Goal: Contribute content: Contribute content

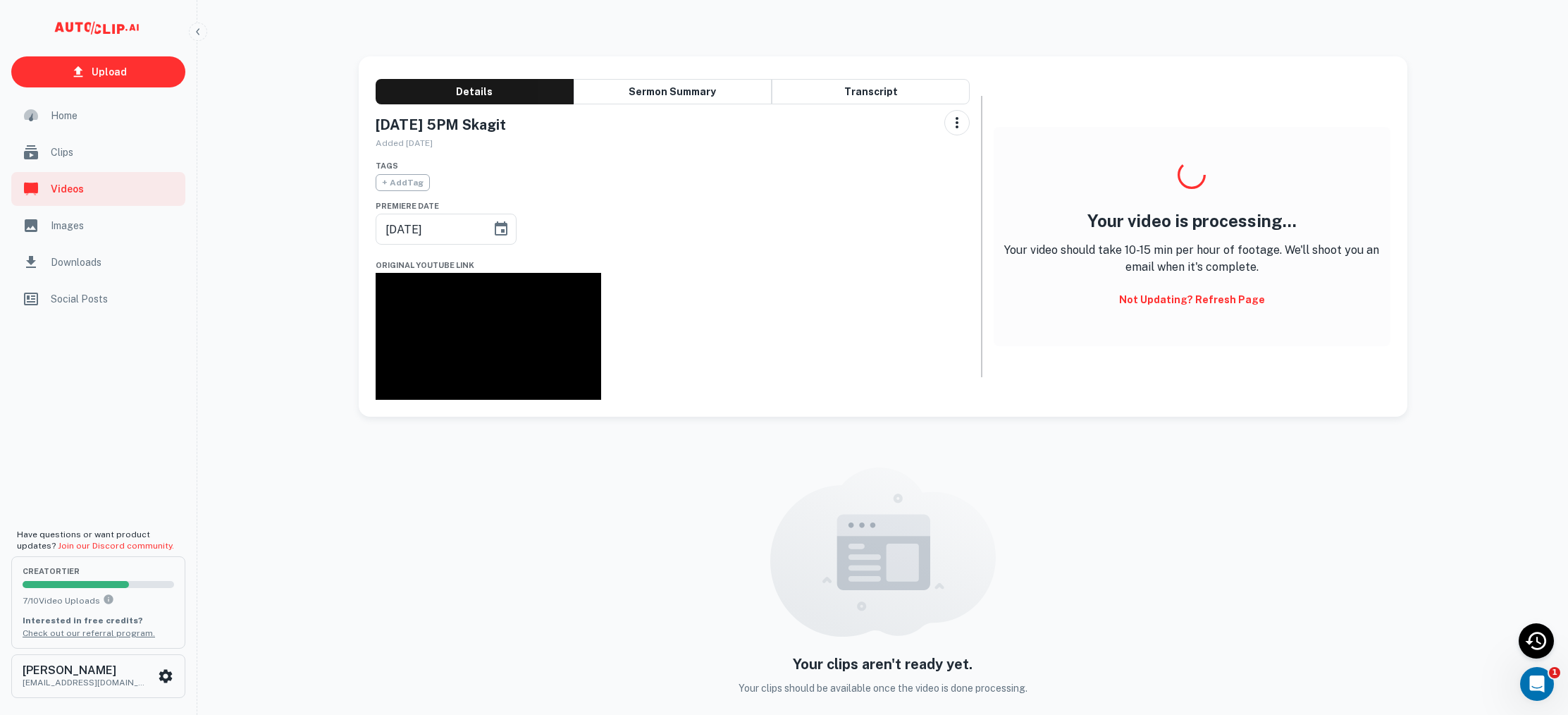
click at [109, 141] on div "Clips" at bounding box center [98, 152] width 174 height 34
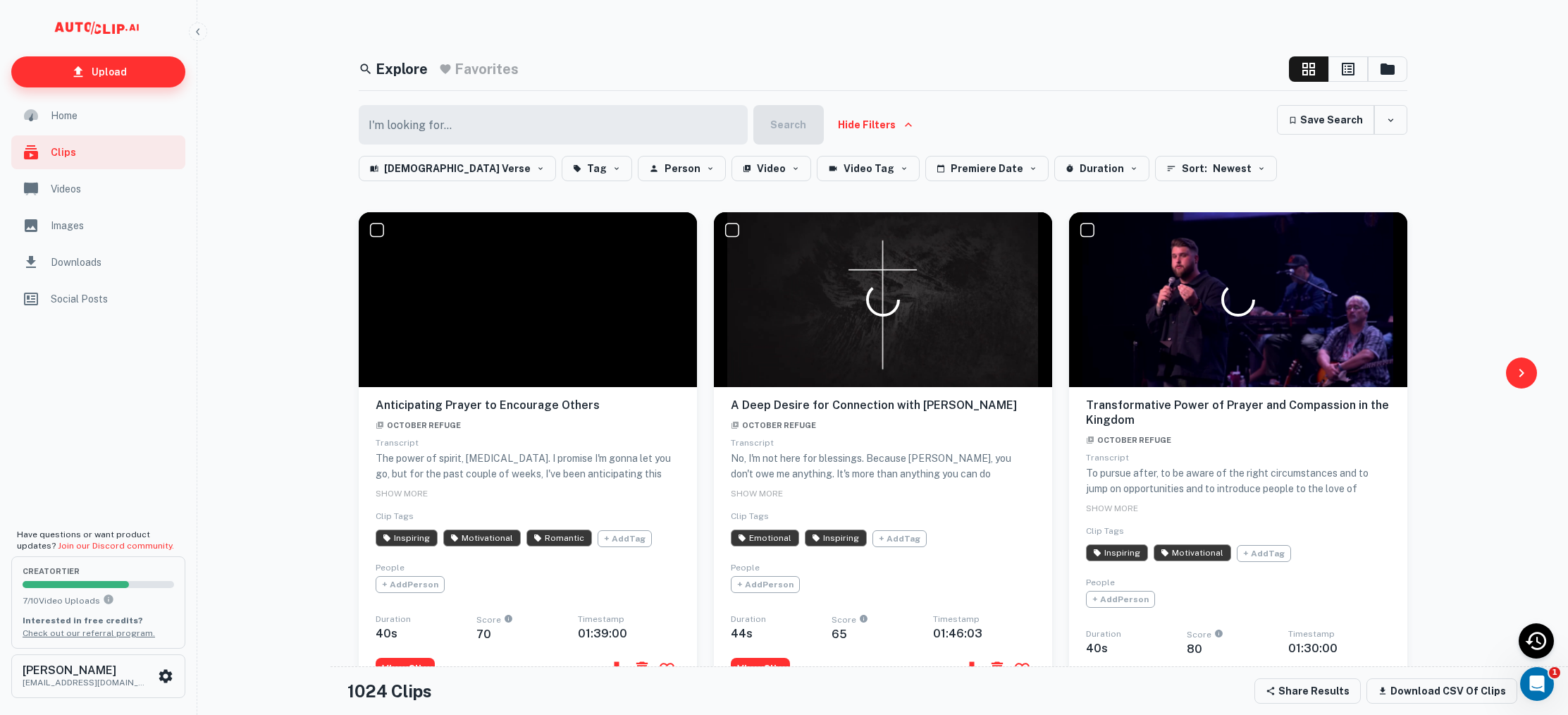
click at [124, 72] on p "Upload" at bounding box center [109, 71] width 35 height 16
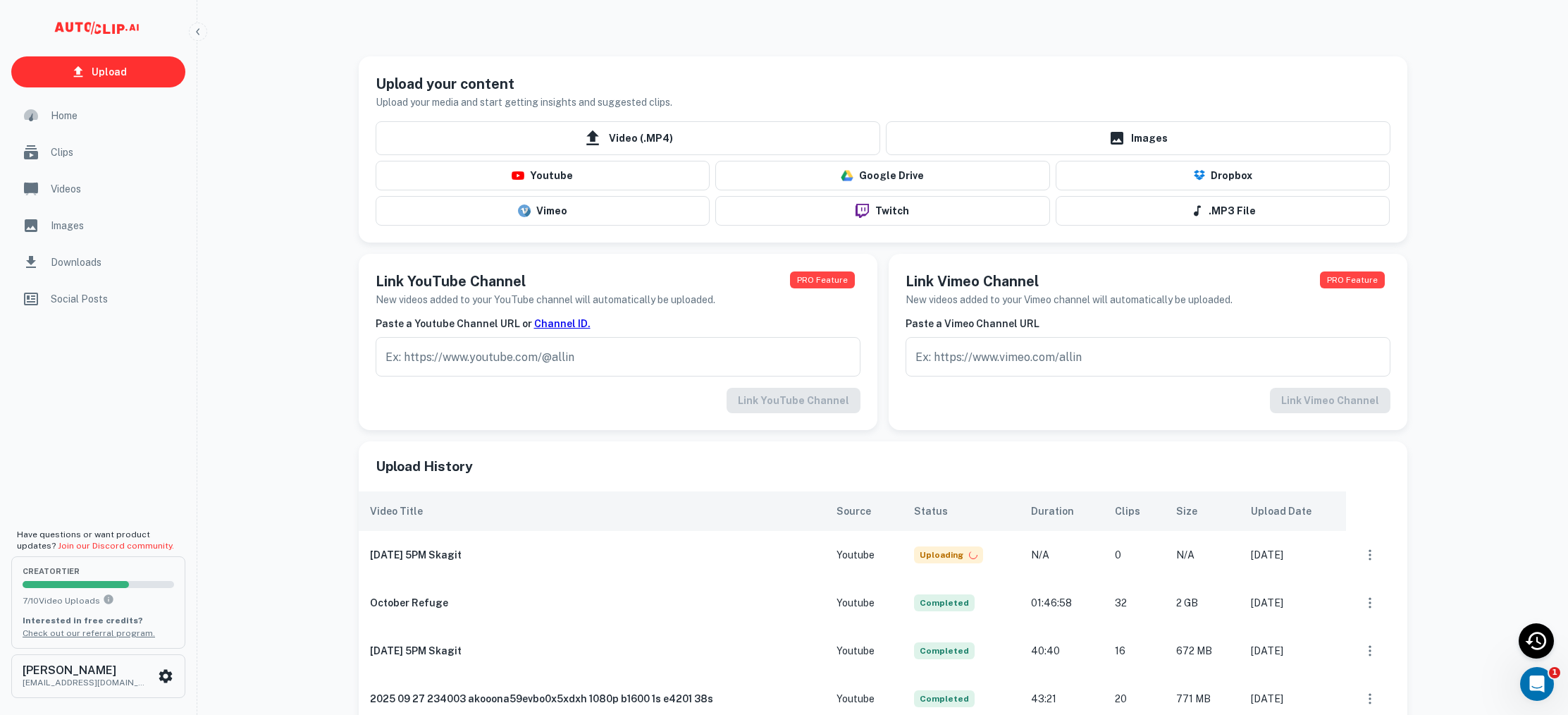
click at [71, 151] on span "Clips" at bounding box center [114, 152] width 126 height 16
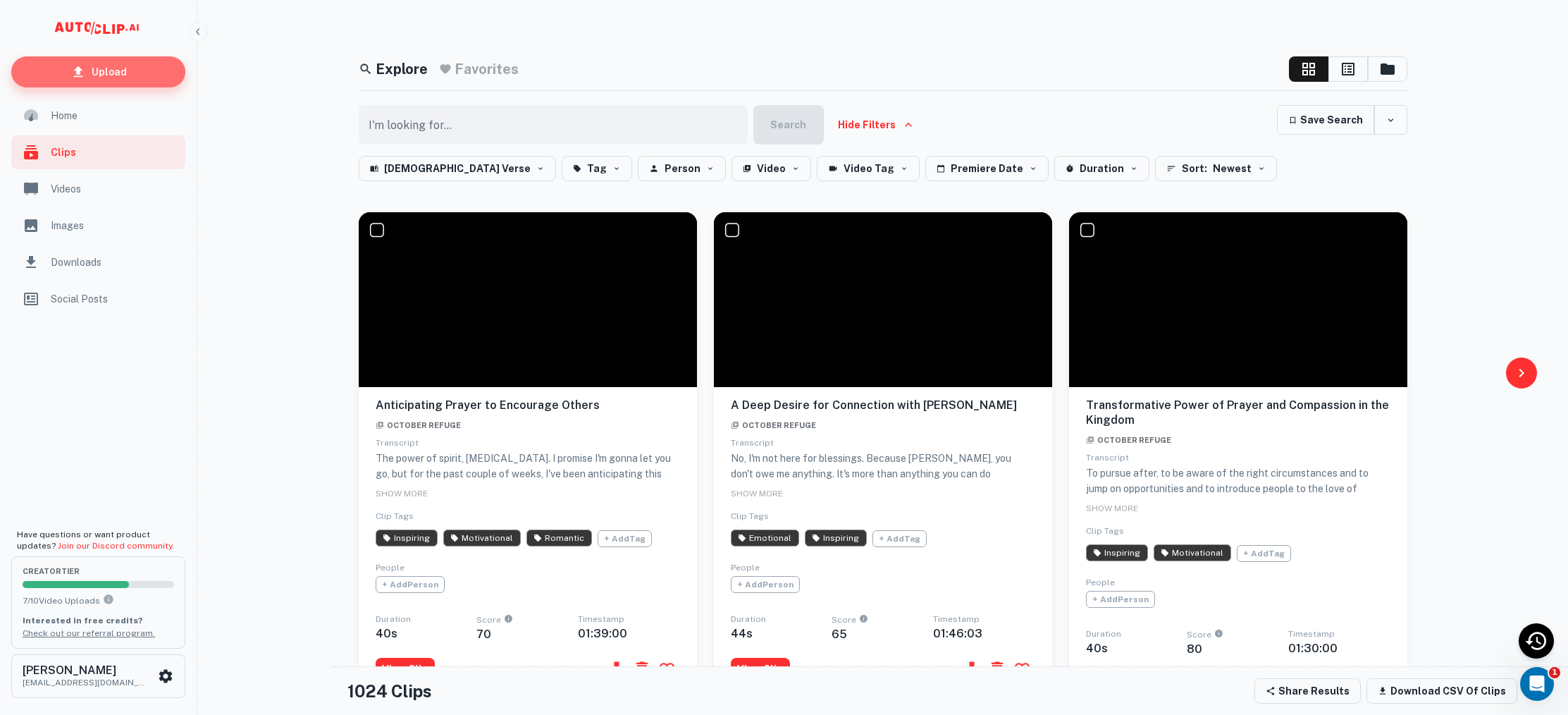
click at [96, 65] on p "Upload" at bounding box center [109, 71] width 35 height 16
